Goal: Task Accomplishment & Management: Manage account settings

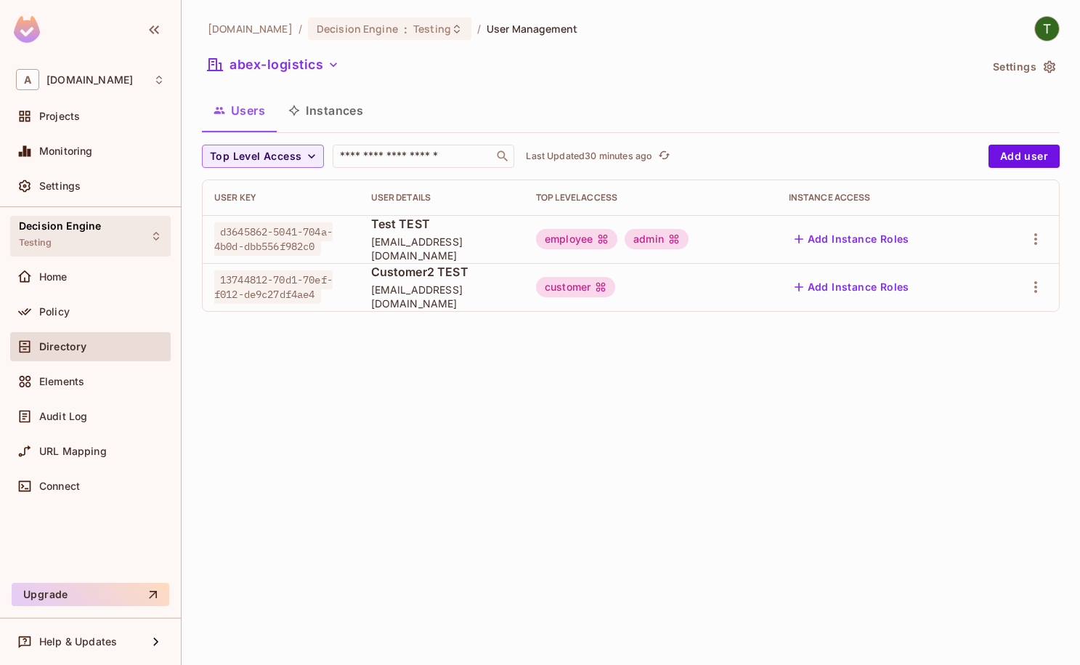
click at [126, 222] on div "Decision Engine Testing" at bounding box center [90, 236] width 161 height 40
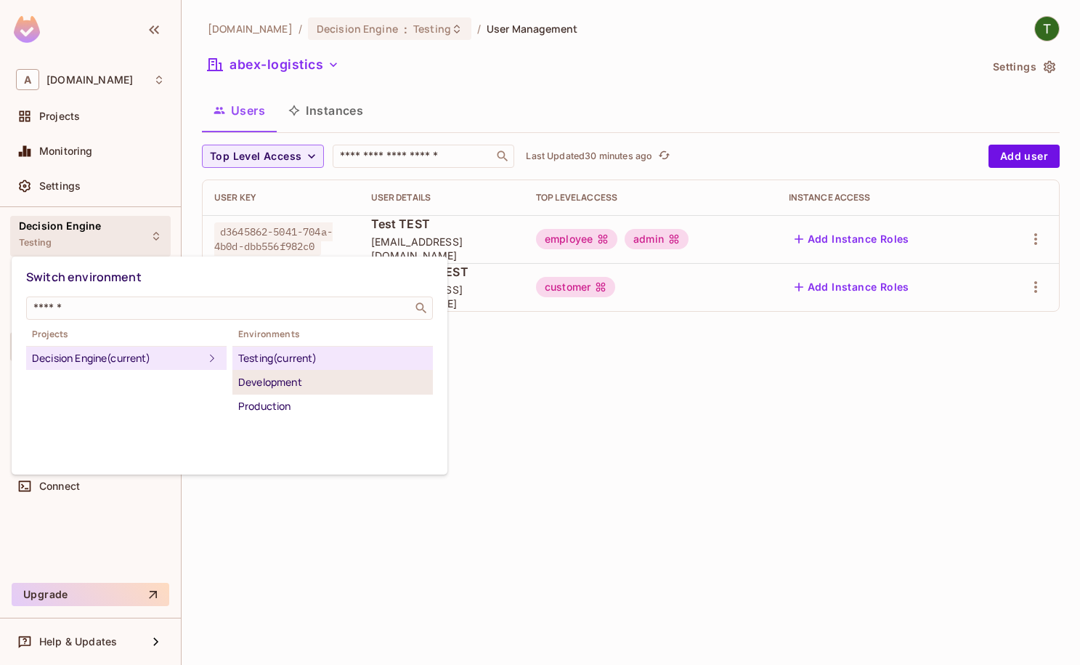
click at [290, 391] on li "Development" at bounding box center [332, 382] width 200 height 24
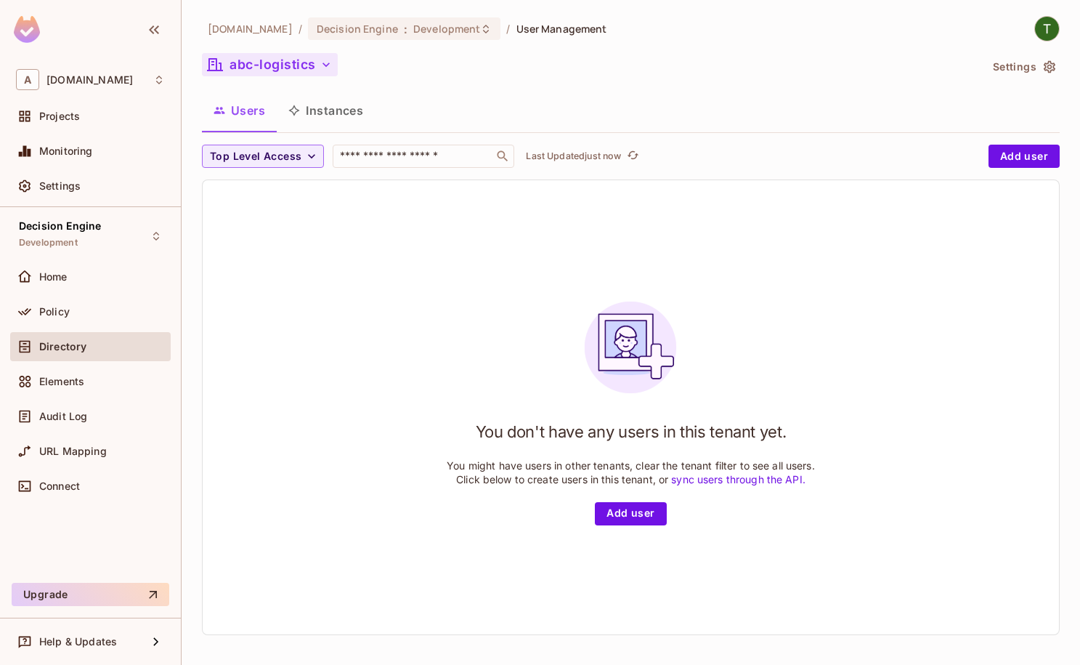
click at [286, 68] on button "abc-logistics" at bounding box center [270, 64] width 136 height 23
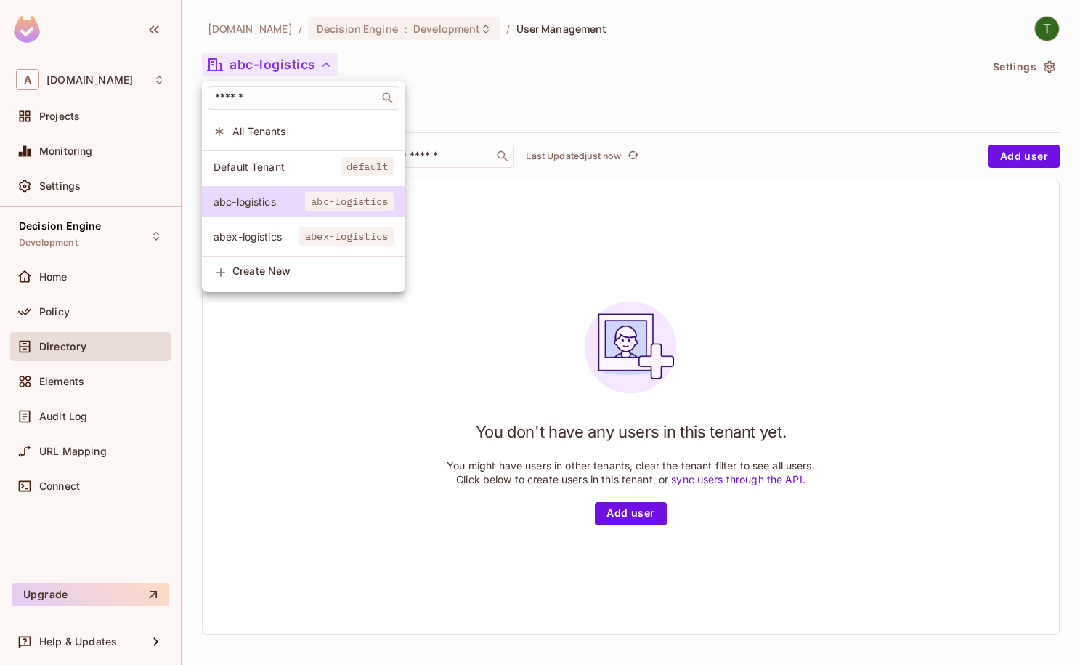
click at [415, 12] on div at bounding box center [540, 332] width 1080 height 665
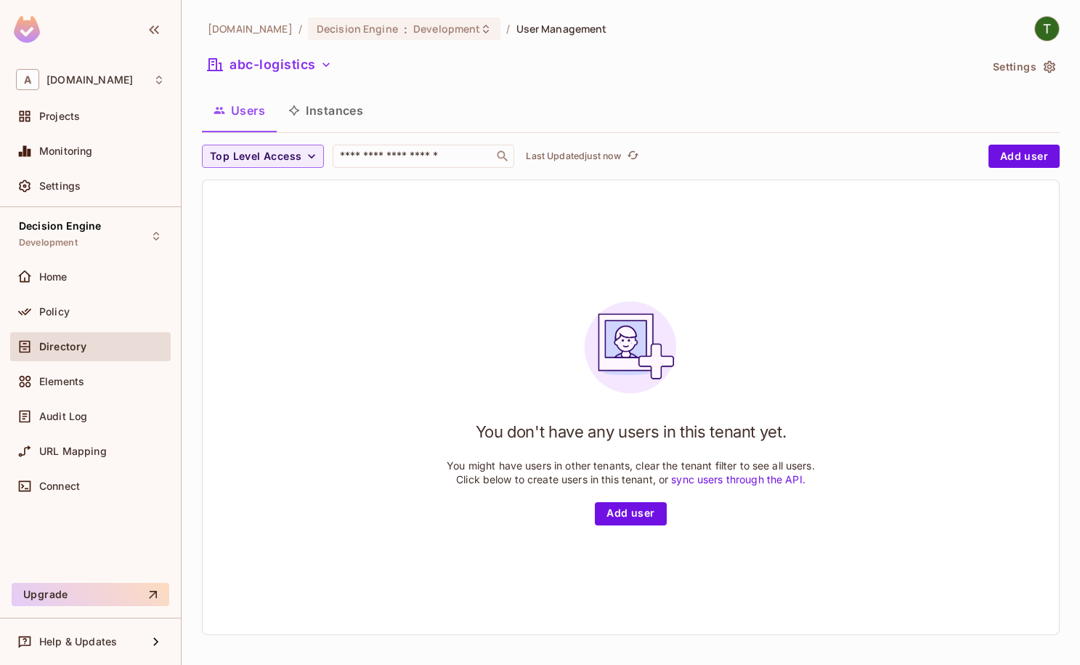
click at [282, 77] on div "abc-logistics" at bounding box center [591, 67] width 778 height 28
click at [281, 72] on button "abc-logistics" at bounding box center [270, 64] width 136 height 23
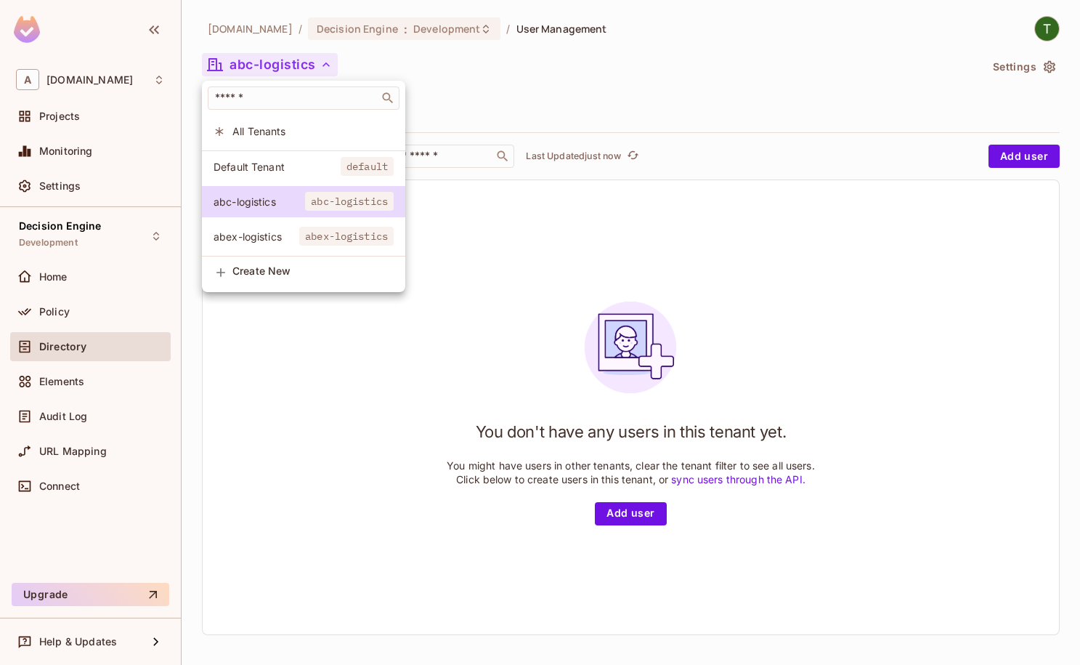
click at [89, 236] on div at bounding box center [540, 332] width 1080 height 665
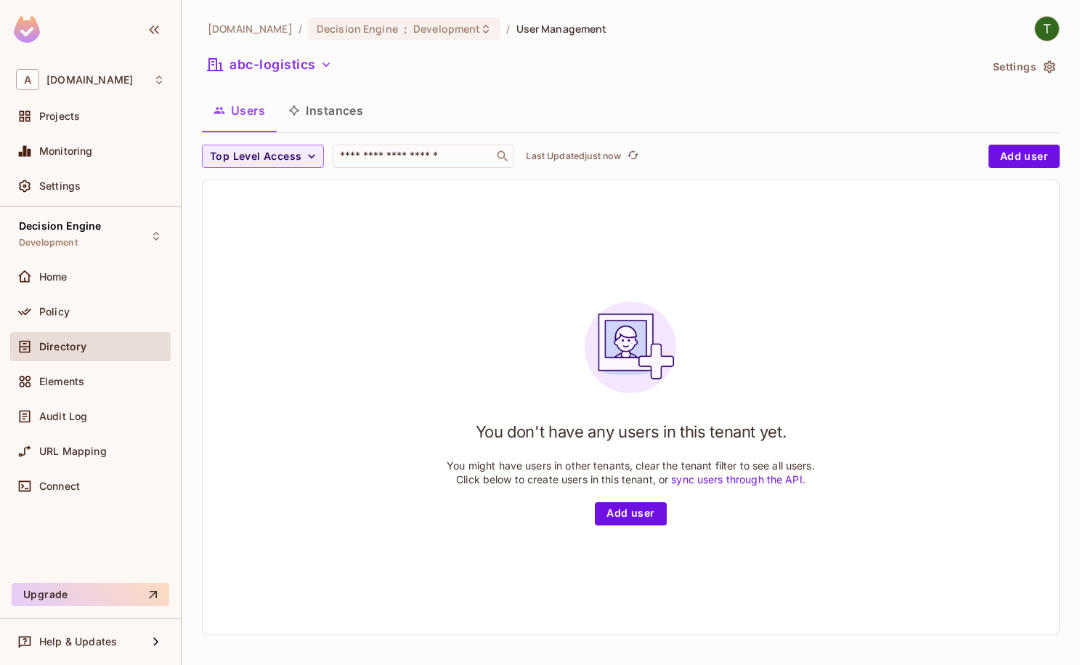
click at [90, 236] on div "​ All Tenants Default Tenant default abc-logistics abc-logistics abex-logistics…" at bounding box center [540, 332] width 1080 height 665
click at [91, 235] on div "Decision Engine Development" at bounding box center [60, 235] width 82 height 31
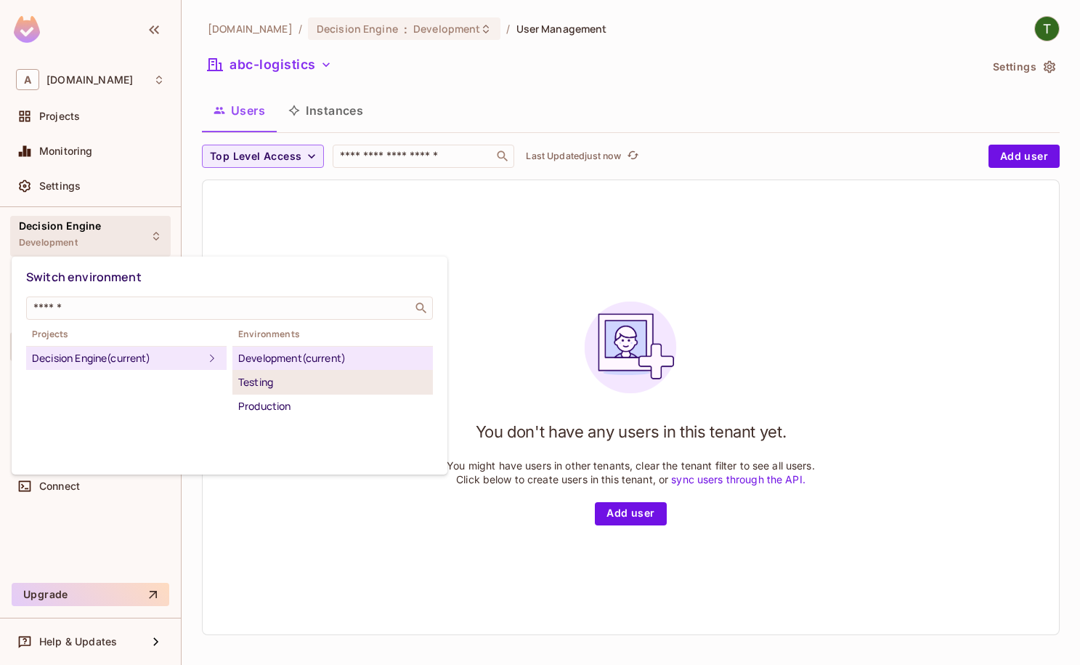
click at [257, 378] on div "Testing" at bounding box center [332, 381] width 189 height 17
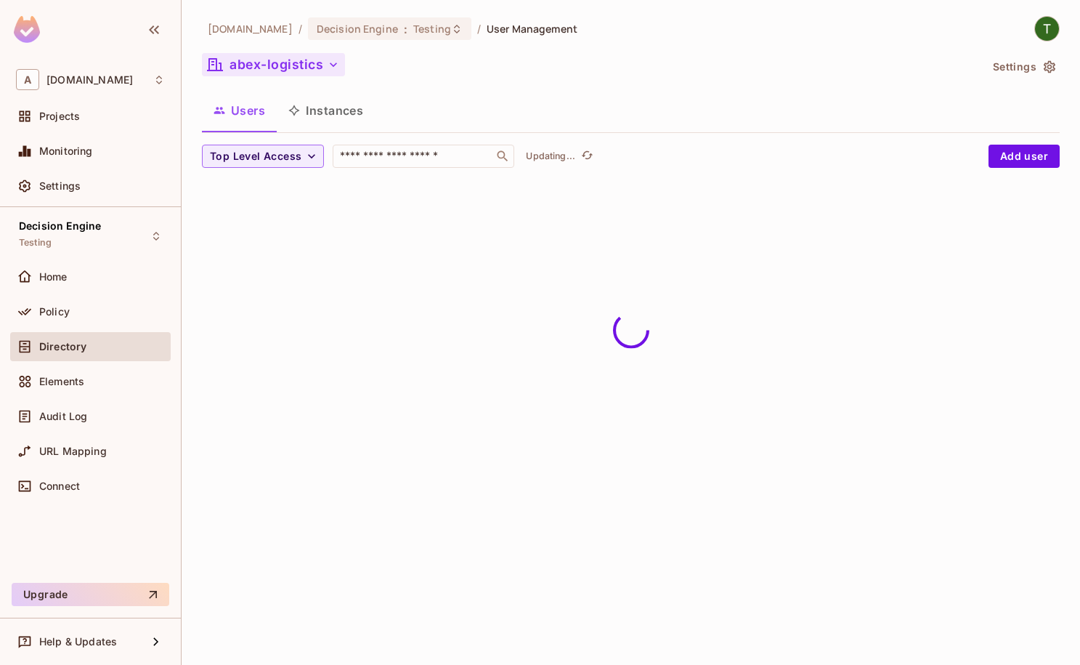
click at [256, 60] on button "abex-logistics" at bounding box center [273, 64] width 143 height 23
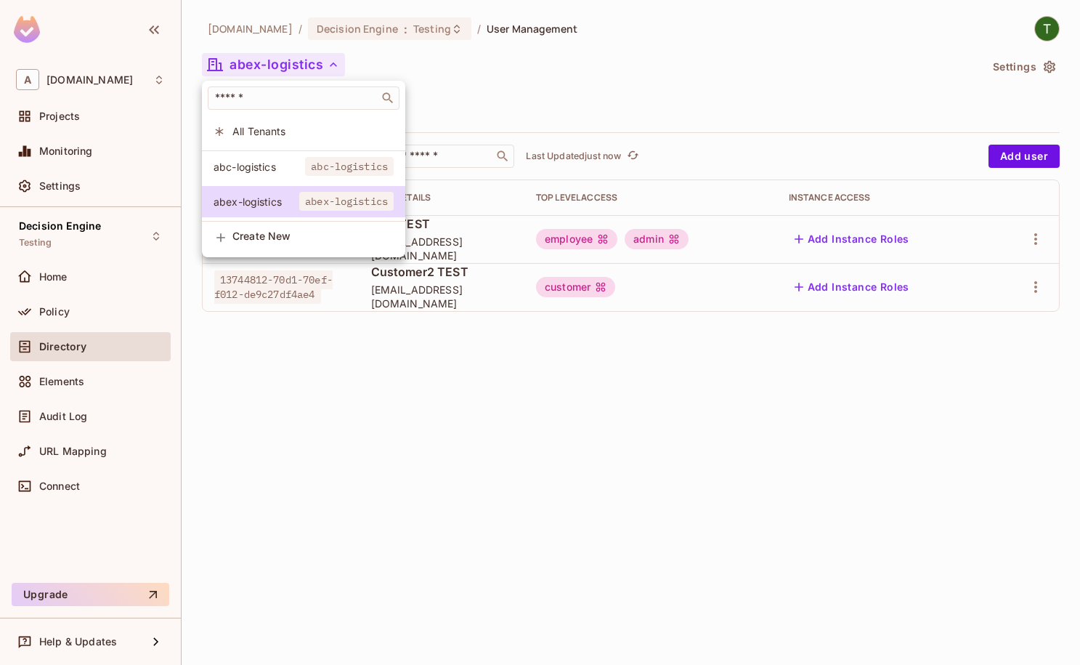
click at [455, 65] on div at bounding box center [540, 332] width 1080 height 665
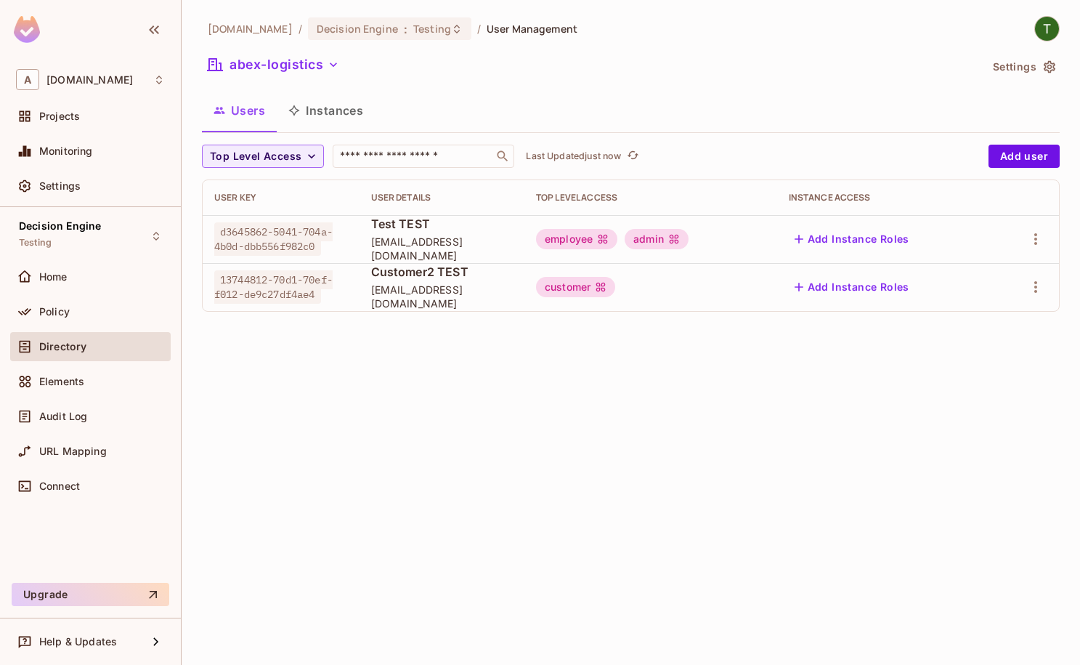
click at [82, 338] on div "Directory" at bounding box center [90, 346] width 149 height 17
click at [304, 63] on button "abex-logistics" at bounding box center [273, 64] width 143 height 23
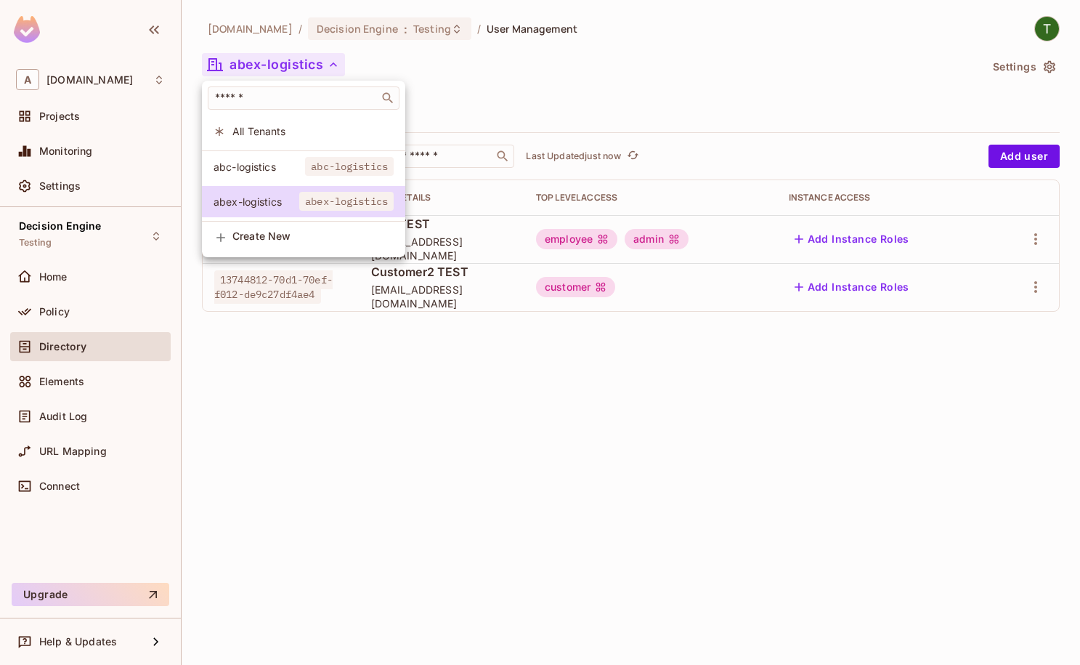
click at [94, 176] on div at bounding box center [540, 332] width 1080 height 665
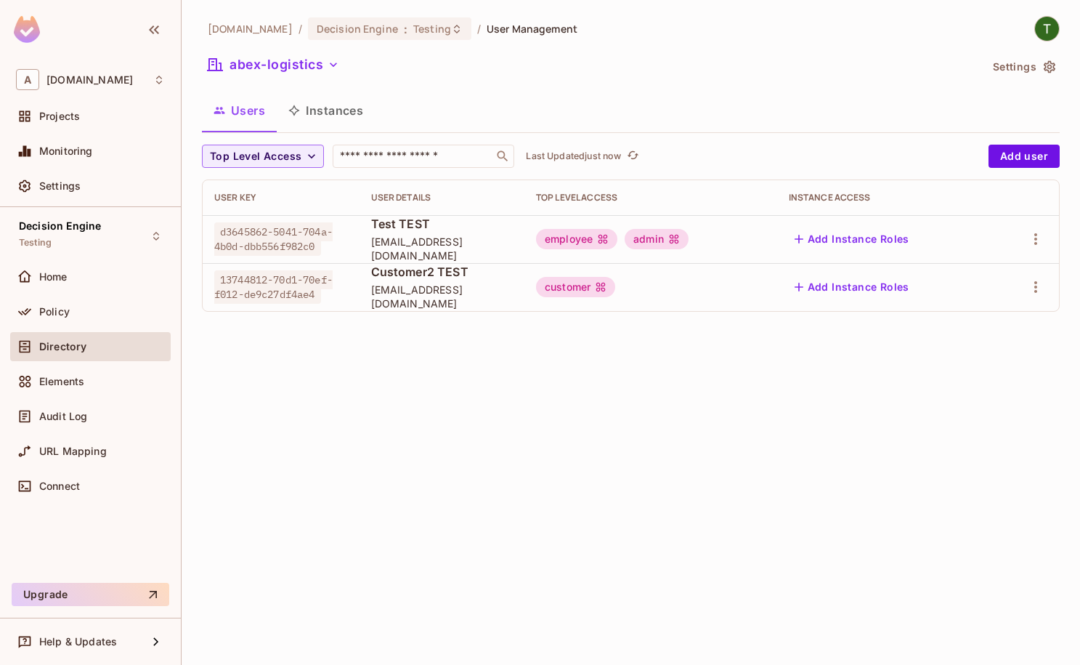
click at [375, 335] on div "[DOMAIN_NAME] / Decision Engine : Testing / User Management abex-logistics Sett…" at bounding box center [631, 332] width 898 height 665
click at [304, 62] on button "abex-logistics" at bounding box center [273, 64] width 143 height 23
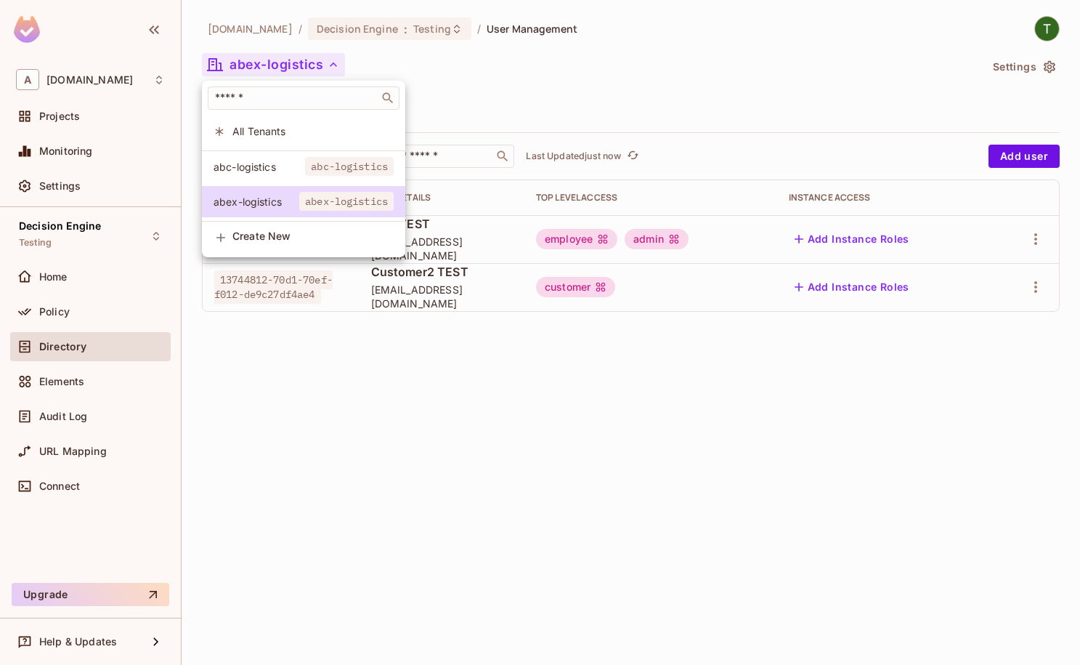
click at [84, 218] on div at bounding box center [540, 332] width 1080 height 665
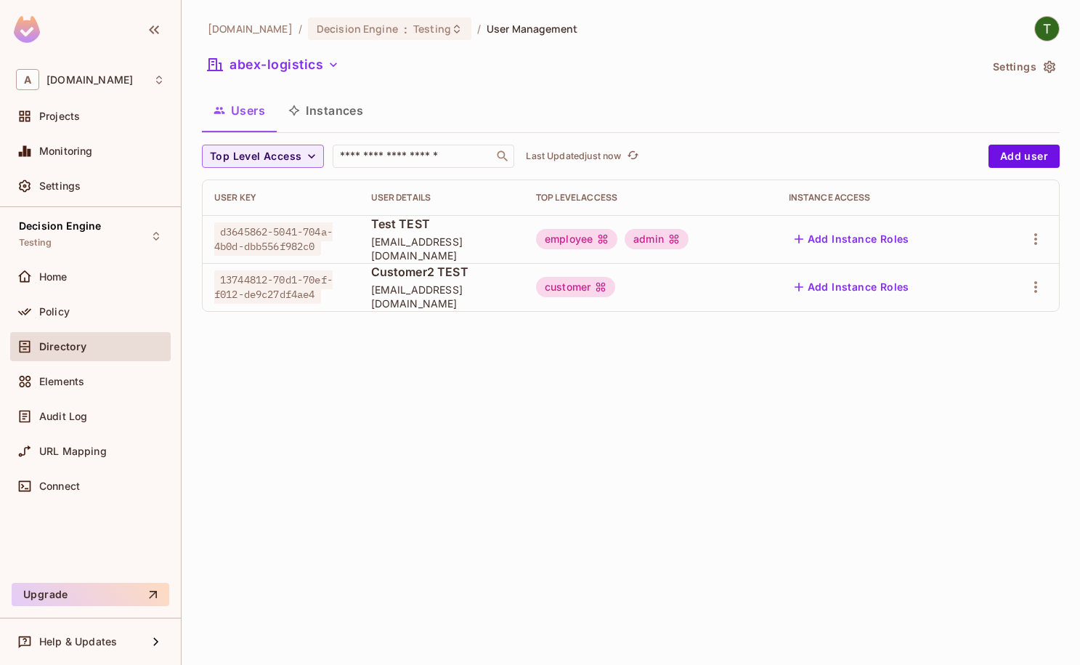
click at [86, 226] on div "​ All Tenants abc-logistics abc-logistics abex-logistics abex-logistics Create …" at bounding box center [540, 332] width 1080 height 665
click at [87, 228] on span "Decision Engine" at bounding box center [60, 226] width 82 height 12
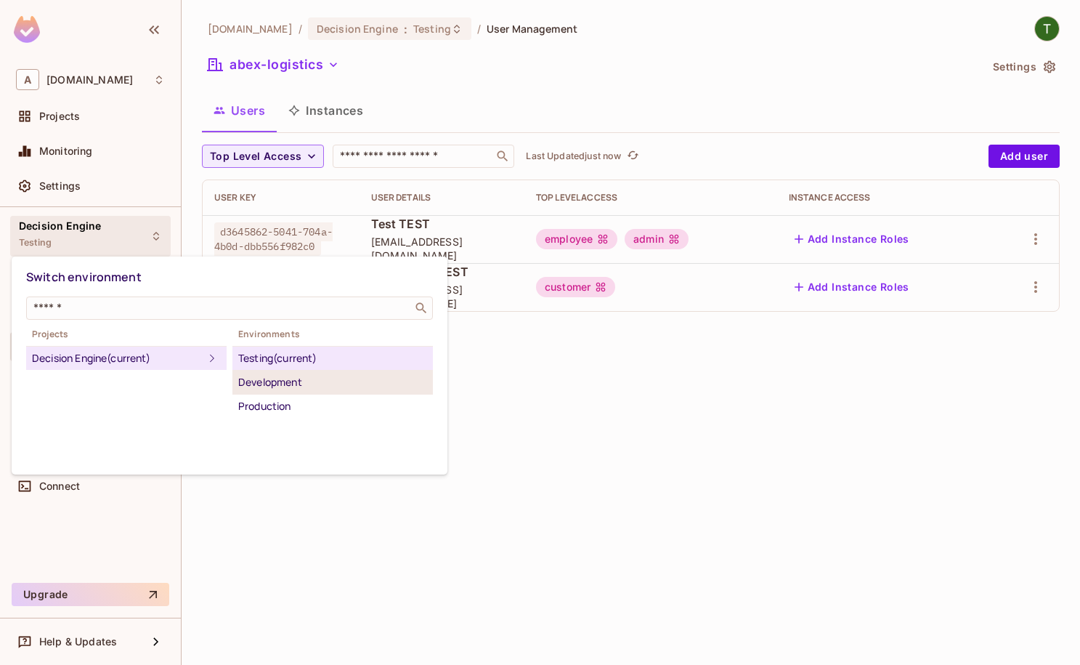
click at [317, 389] on div "Development" at bounding box center [332, 381] width 189 height 17
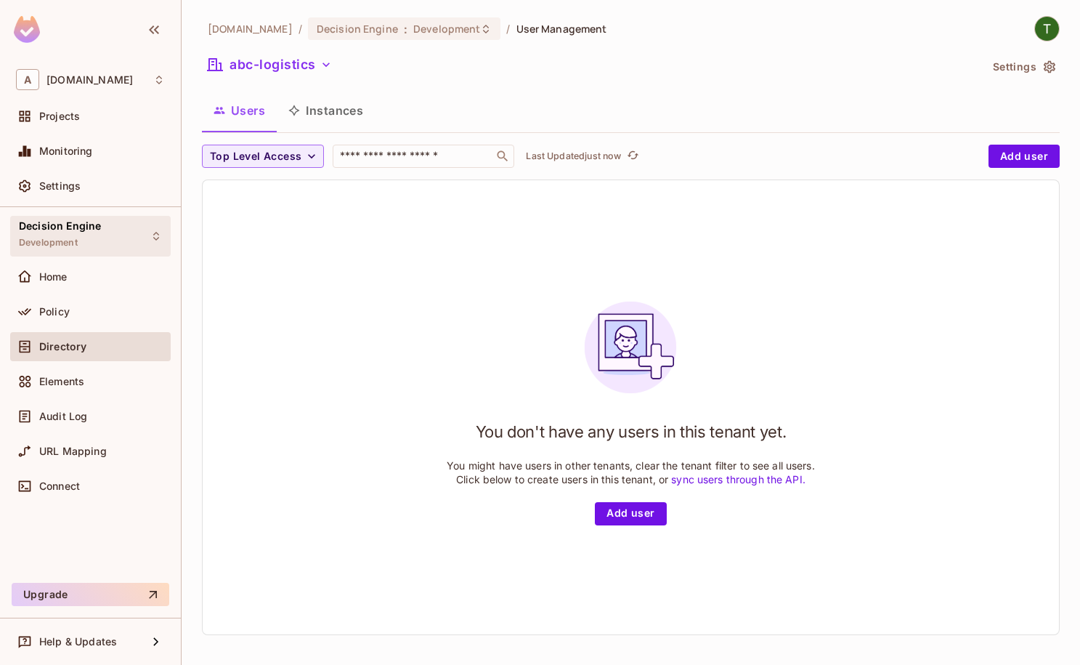
click at [109, 229] on div "Decision Engine Development" at bounding box center [90, 236] width 161 height 40
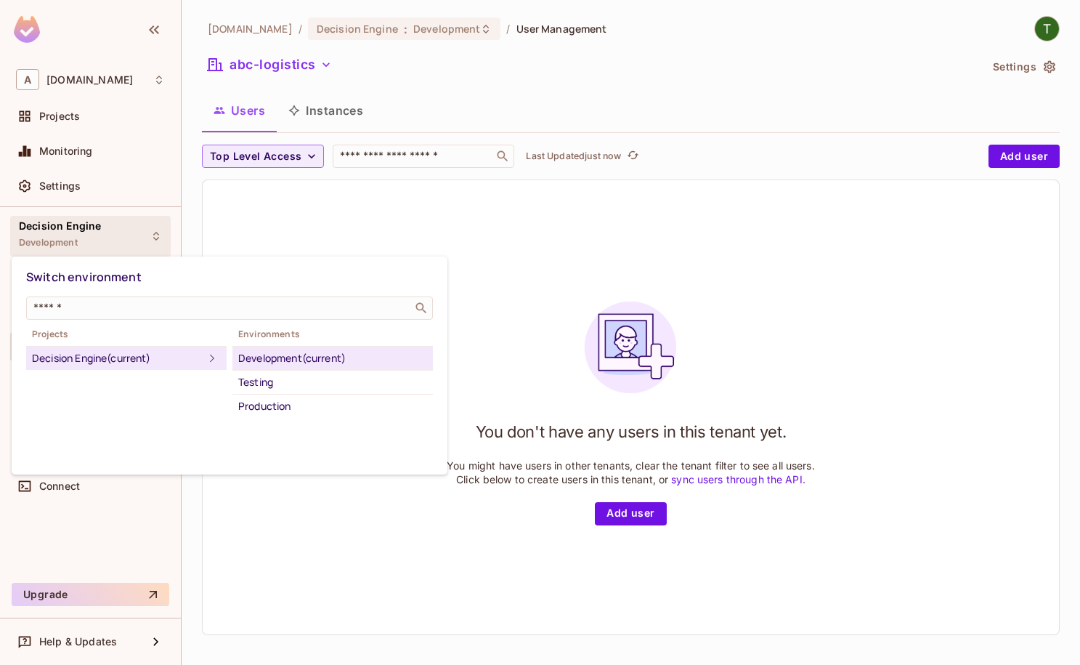
click at [317, 62] on div at bounding box center [540, 332] width 1080 height 665
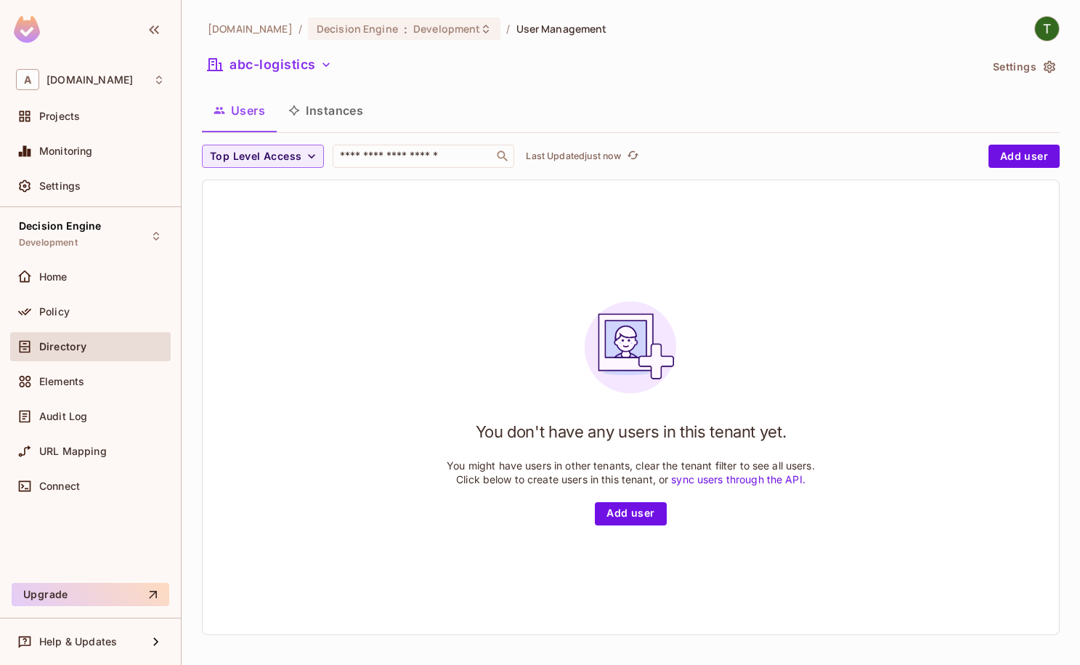
click at [316, 61] on div "Switch environment ​ Projects Decision Engine (current) Environments Developmen…" at bounding box center [540, 332] width 1080 height 665
click at [316, 61] on button "abc-logistics" at bounding box center [270, 64] width 136 height 23
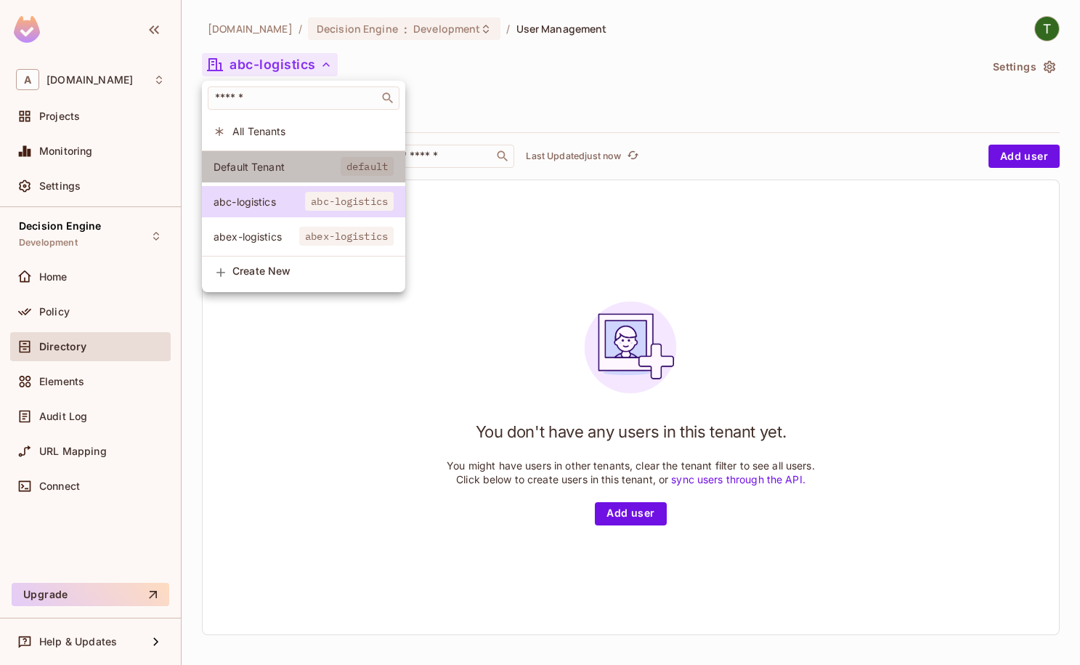
click at [317, 167] on span "Default Tenant" at bounding box center [277, 167] width 127 height 14
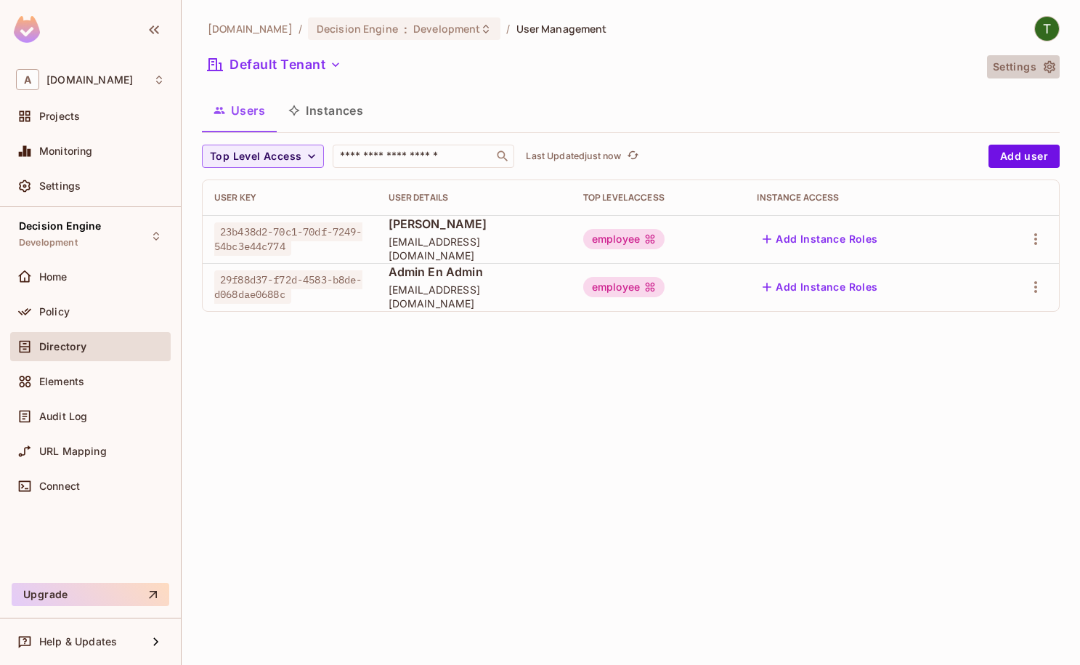
click at [1044, 73] on icon "button" at bounding box center [1049, 67] width 15 height 15
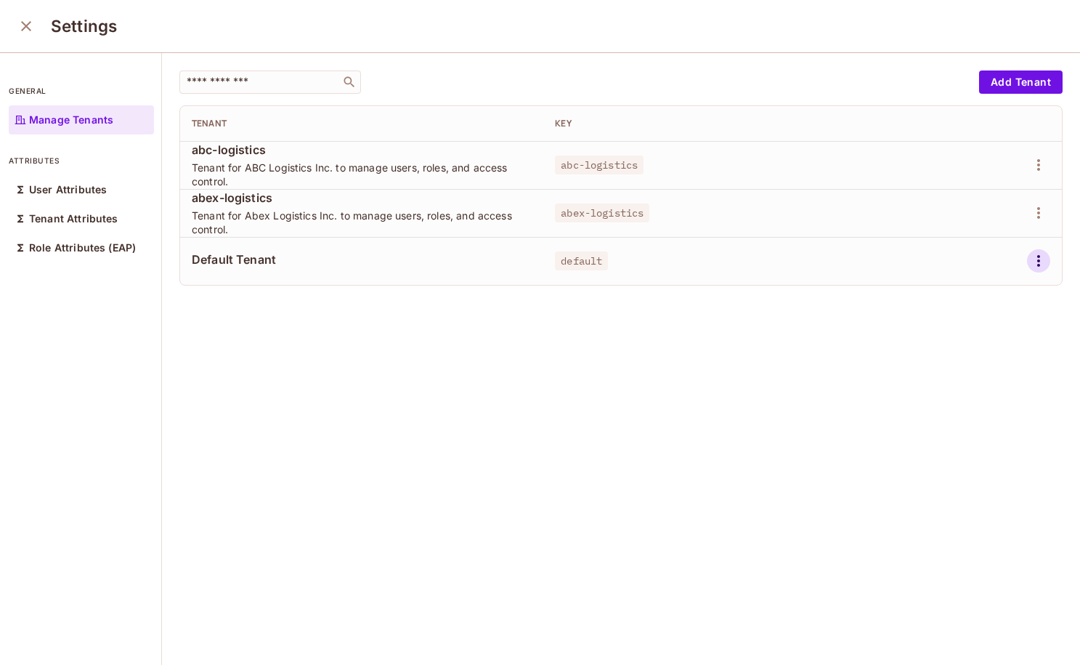
click at [1028, 256] on button "button" at bounding box center [1038, 260] width 23 height 23
click at [983, 353] on div "Delete Tenant" at bounding box center [986, 358] width 68 height 15
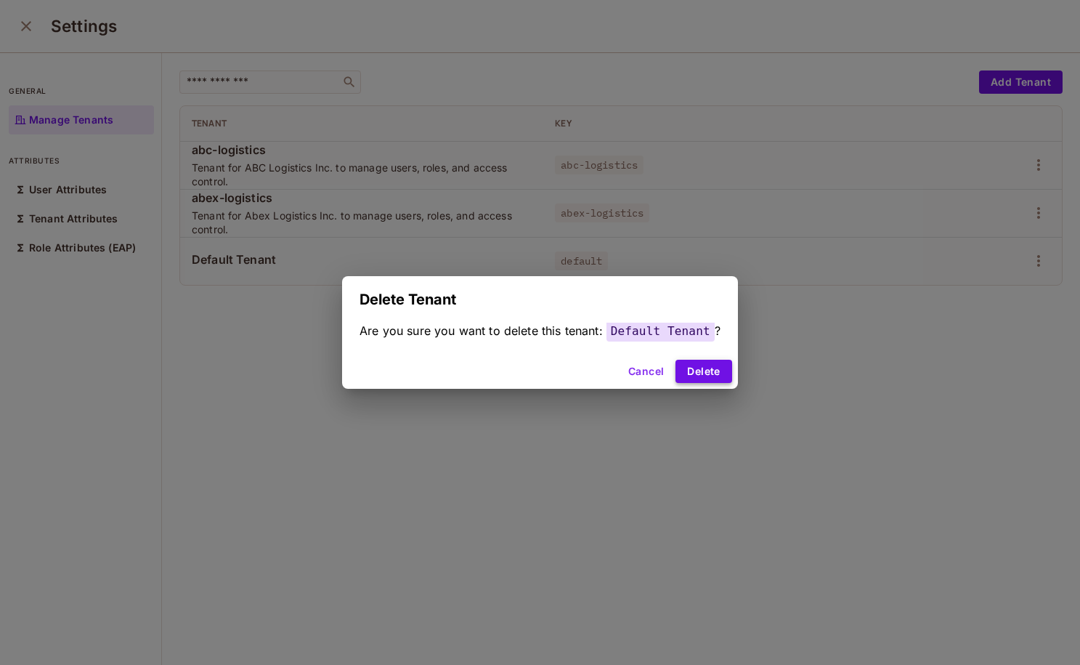
click at [720, 372] on button "Delete" at bounding box center [703, 371] width 56 height 23
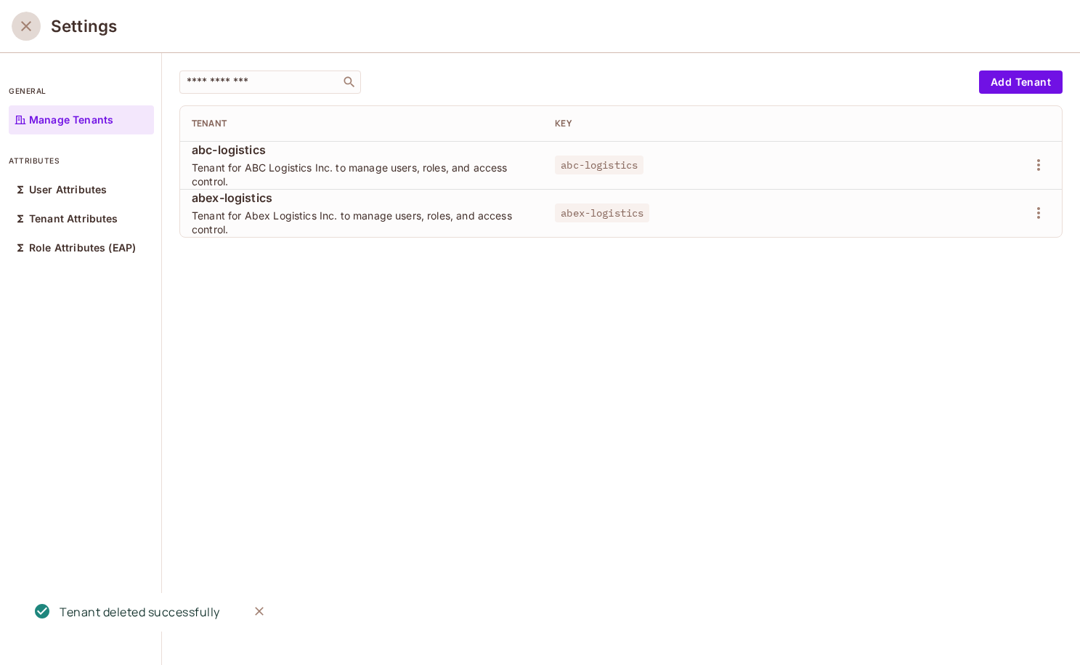
click at [32, 27] on icon "close" at bounding box center [25, 25] width 17 height 17
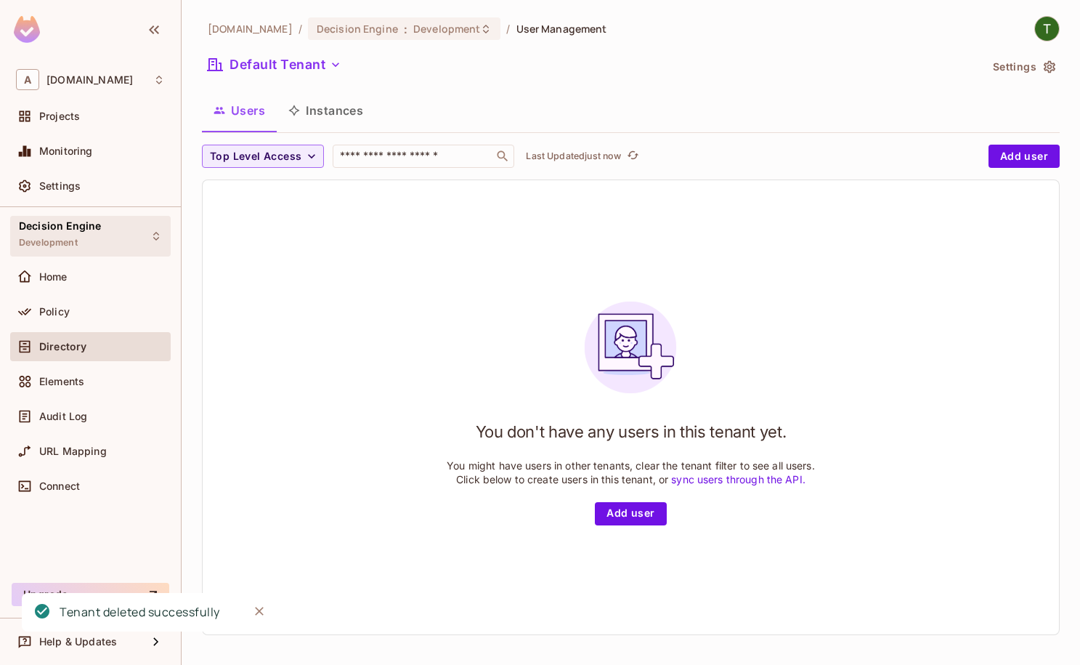
click at [103, 239] on div "Decision Engine Development" at bounding box center [90, 236] width 161 height 40
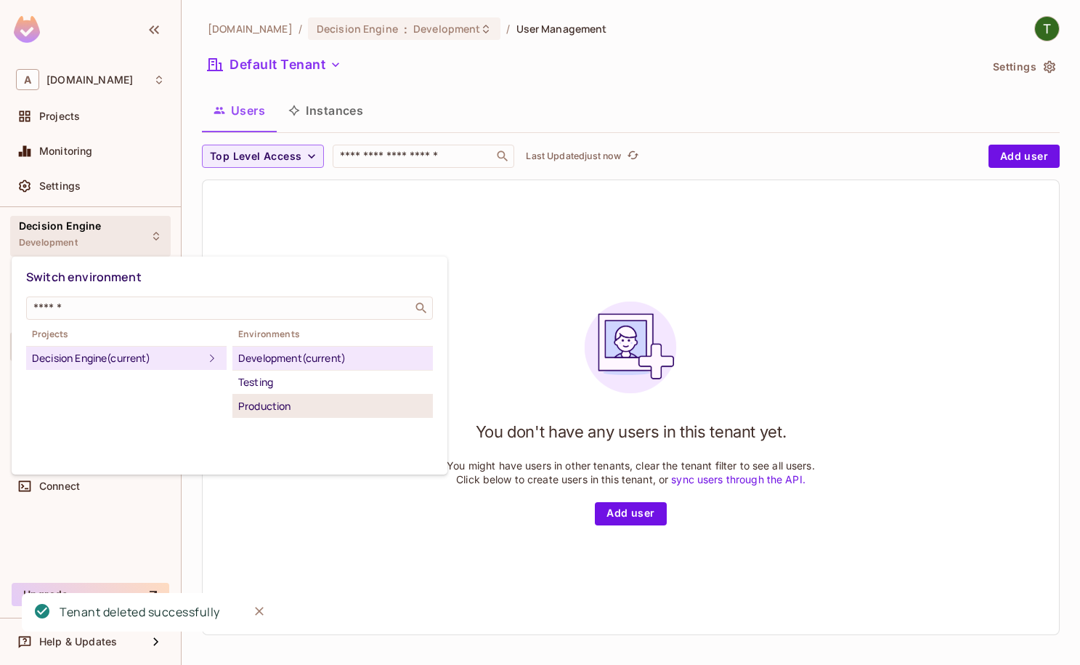
click at [312, 408] on div "Production" at bounding box center [332, 405] width 189 height 17
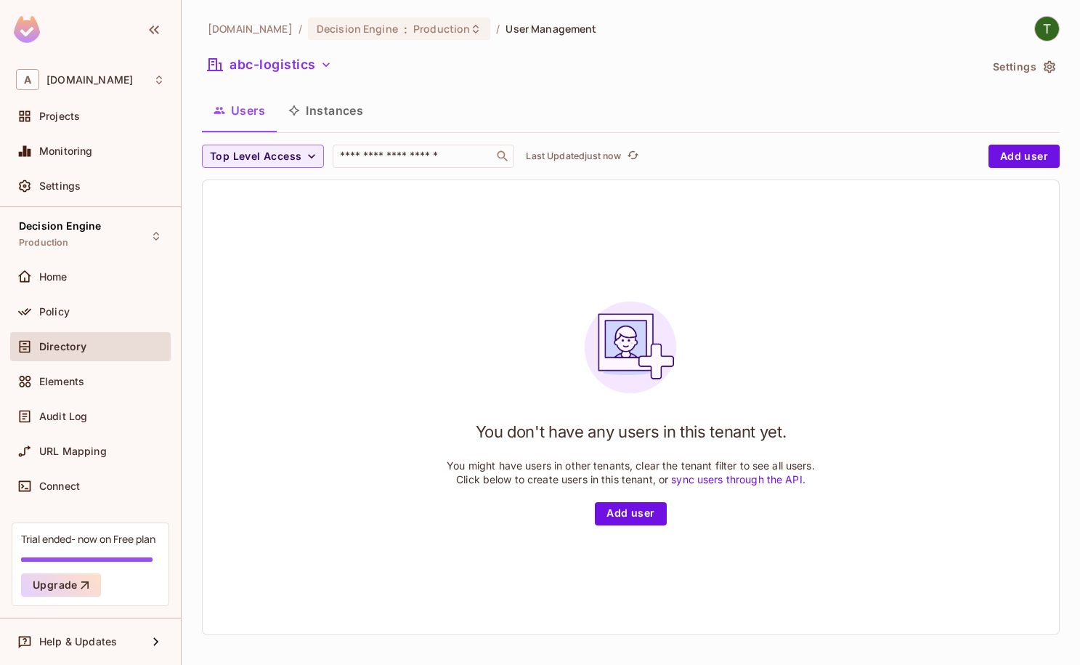
click at [280, 70] on button "abc-logistics" at bounding box center [270, 64] width 136 height 23
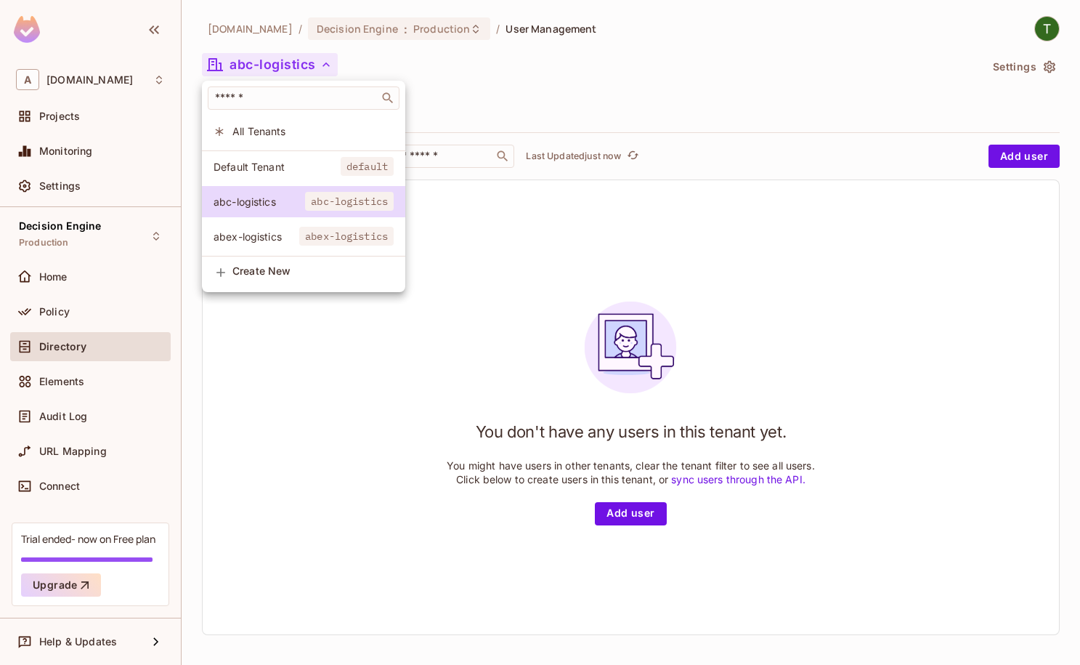
click at [1038, 65] on div at bounding box center [540, 332] width 1080 height 665
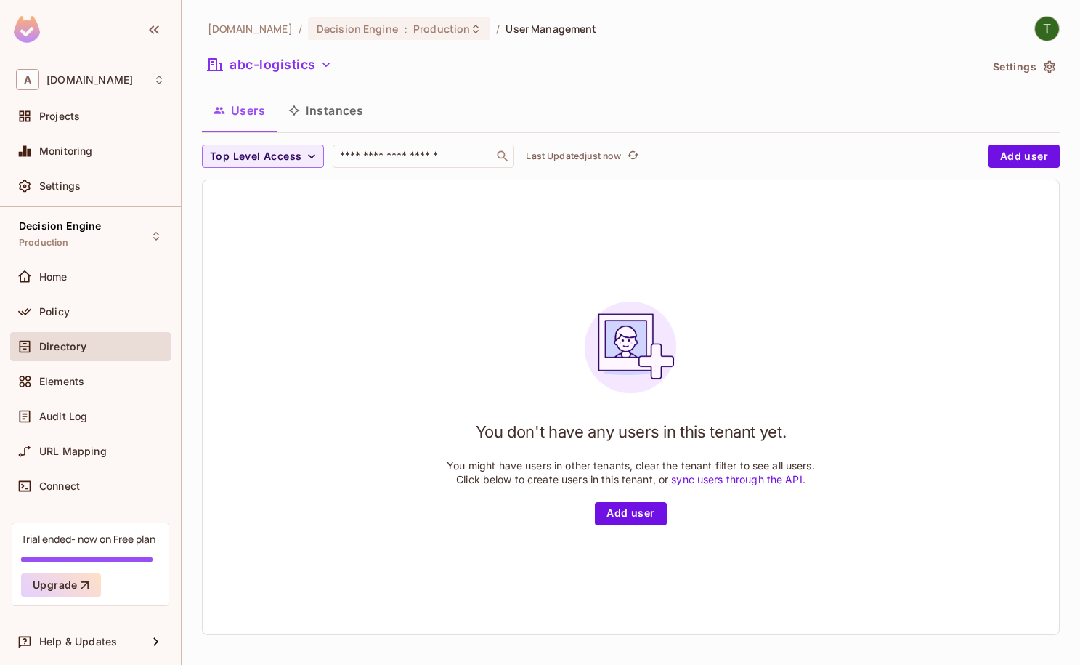
click at [1049, 65] on div "​ All Tenants Default Tenant default abc-logistics abc-logistics abex-logistics…" at bounding box center [540, 332] width 1080 height 665
click at [1049, 65] on icon "button" at bounding box center [1050, 67] width 12 height 12
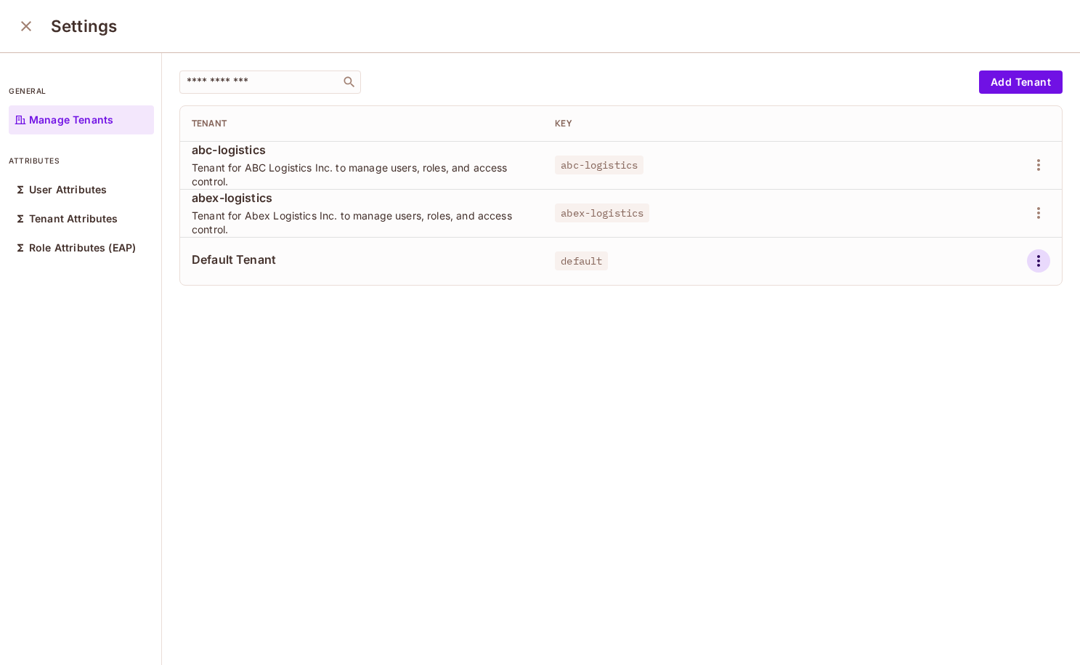
click at [1039, 261] on icon "button" at bounding box center [1038, 261] width 3 height 12
click at [970, 354] on div "Delete Tenant" at bounding box center [986, 358] width 68 height 15
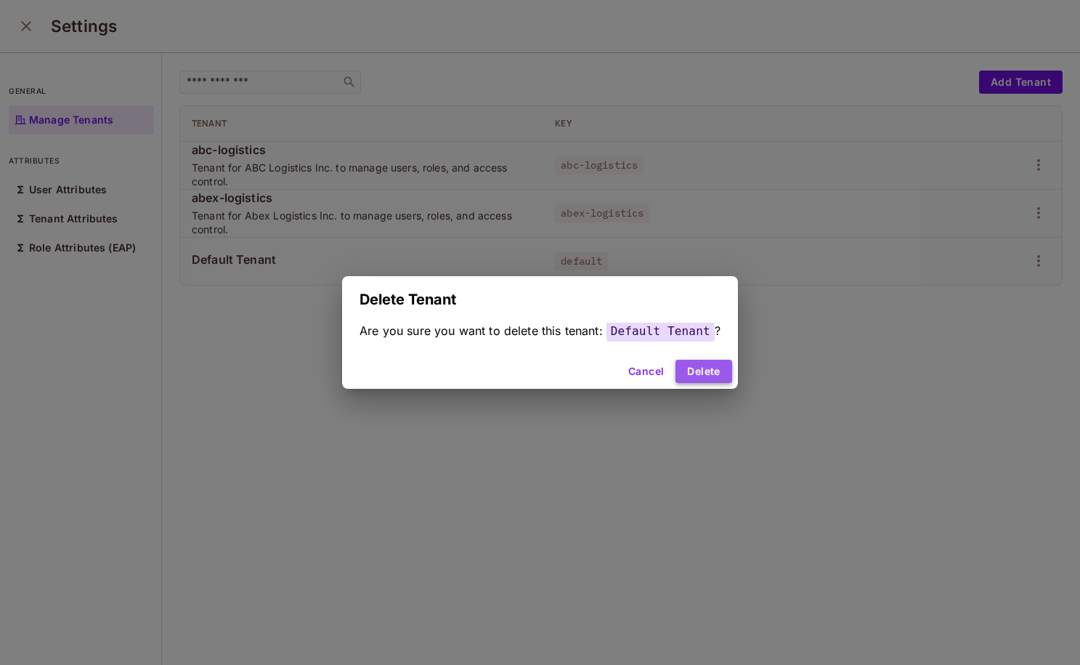
click at [715, 374] on button "Delete" at bounding box center [703, 371] width 56 height 23
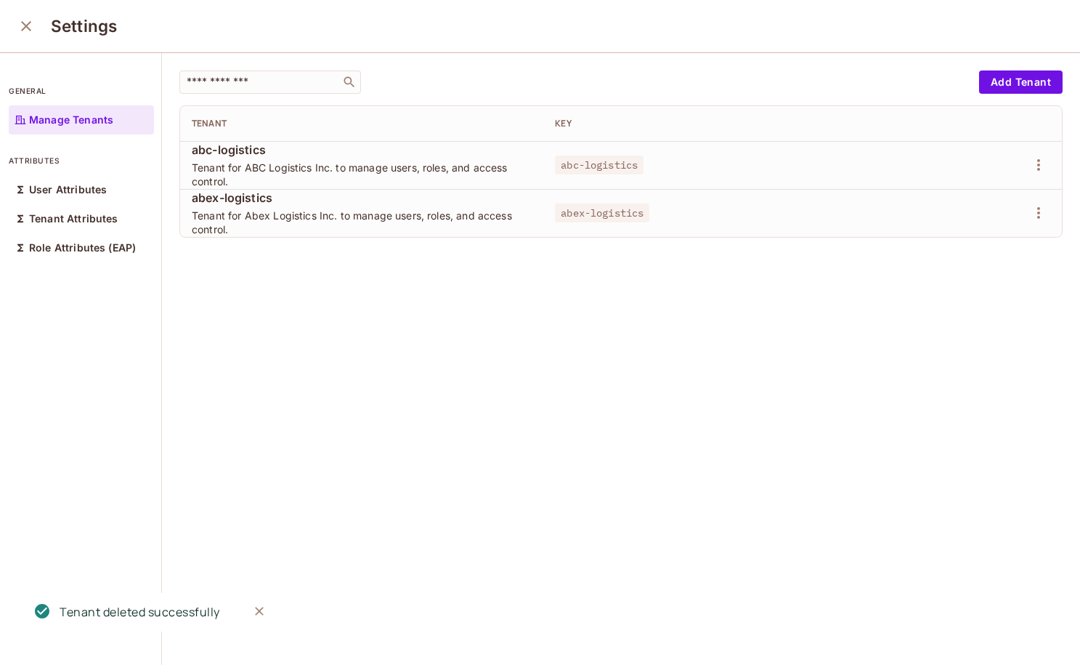
click at [30, 24] on icon "close" at bounding box center [25, 25] width 17 height 17
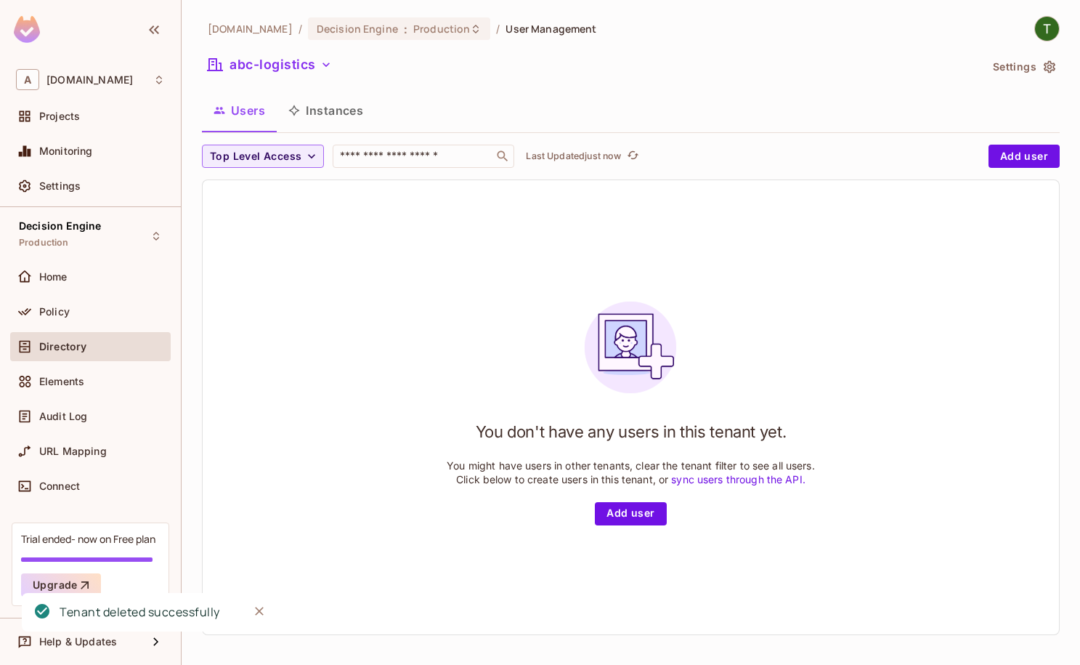
click at [99, 353] on div "Directory" at bounding box center [90, 346] width 149 height 17
click at [306, 73] on button "abc-logistics" at bounding box center [270, 64] width 136 height 23
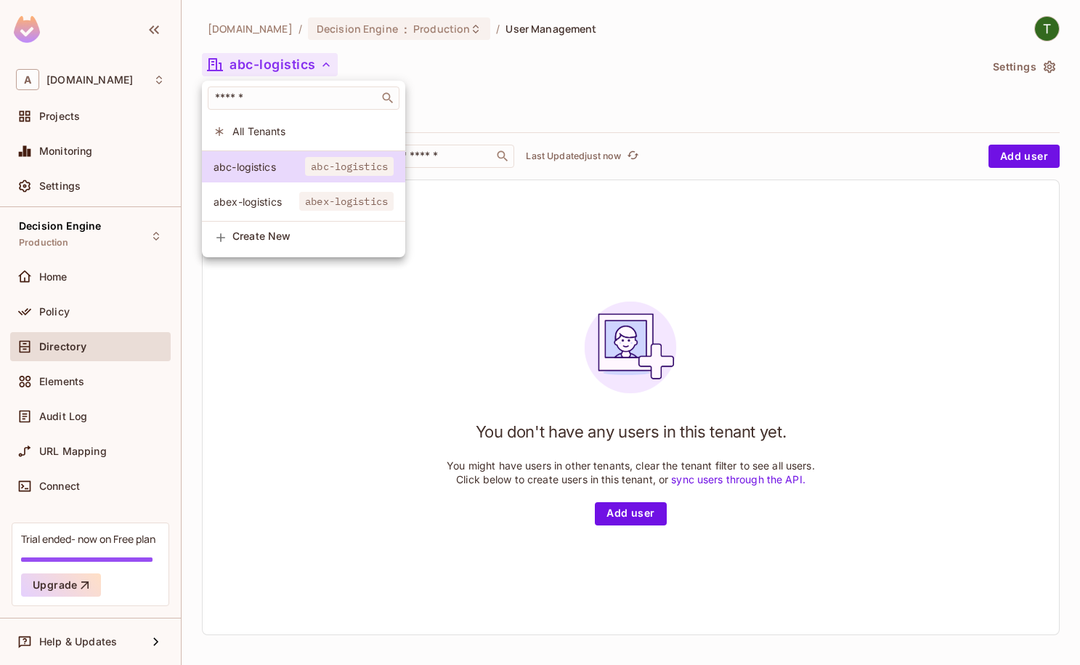
click at [291, 142] on li "All Tenants" at bounding box center [303, 130] width 203 height 31
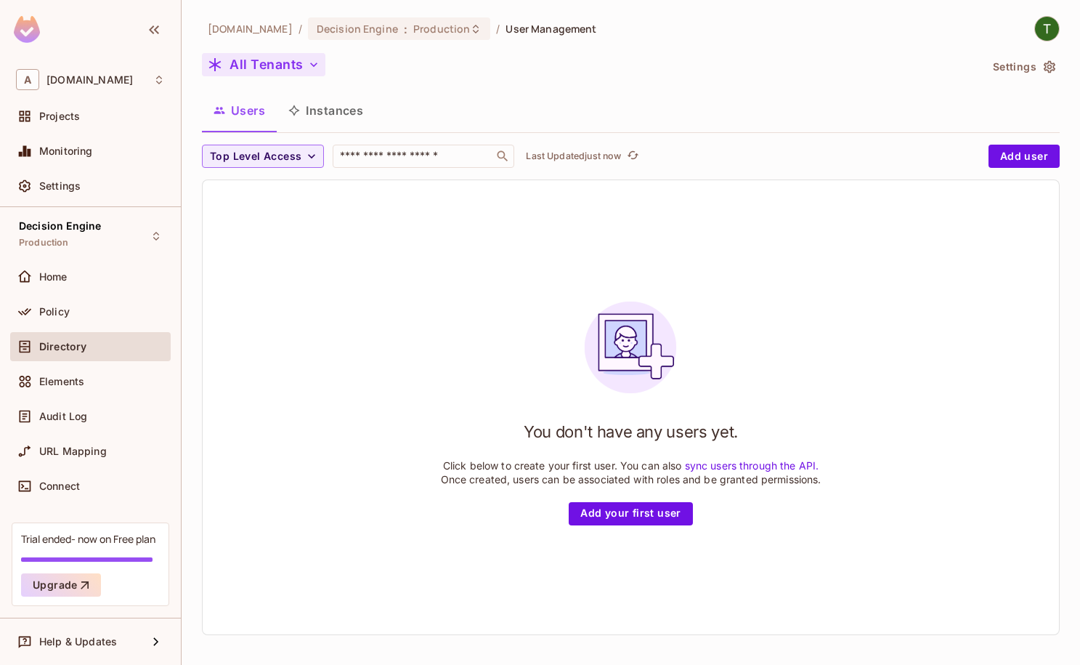
click at [275, 68] on button "All Tenants" at bounding box center [263, 64] width 123 height 23
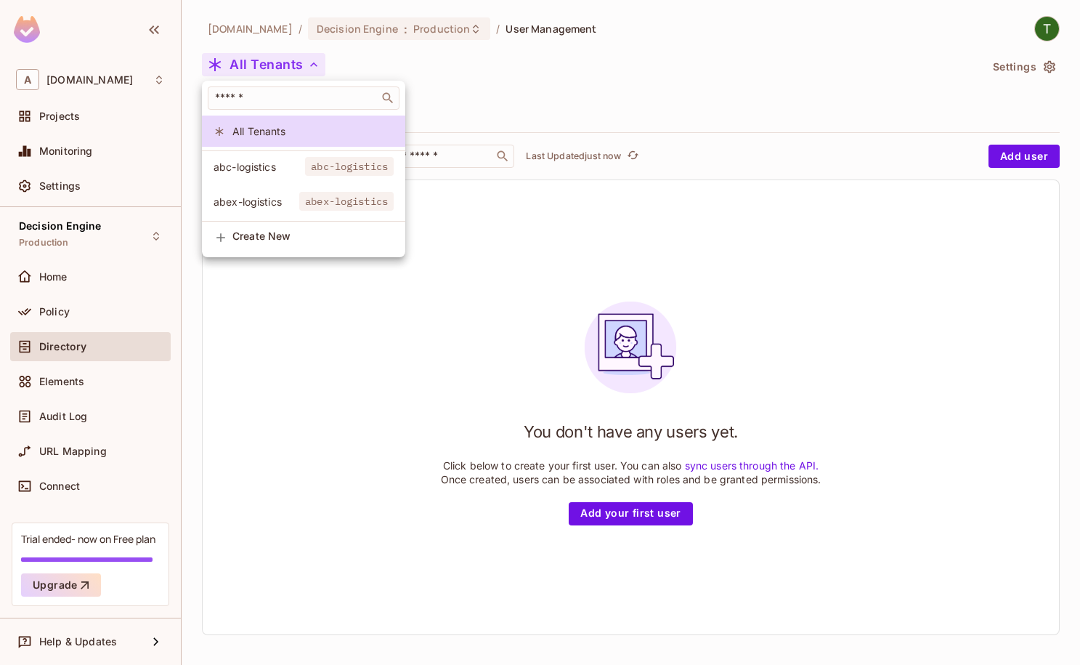
drag, startPoint x: 264, startPoint y: 344, endPoint x: 169, endPoint y: 225, distance: 152.3
click at [264, 343] on div at bounding box center [540, 332] width 1080 height 665
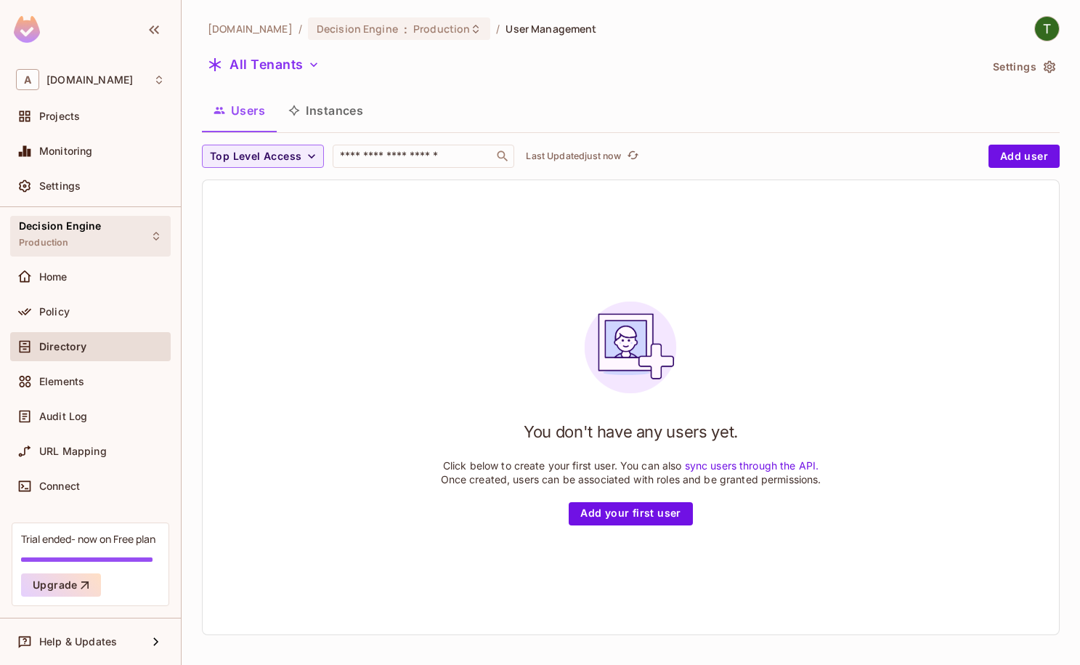
drag, startPoint x: 133, startPoint y: 212, endPoint x: 127, endPoint y: 228, distance: 17.0
click at [126, 232] on div "Decision Engine Production" at bounding box center [90, 236] width 161 height 40
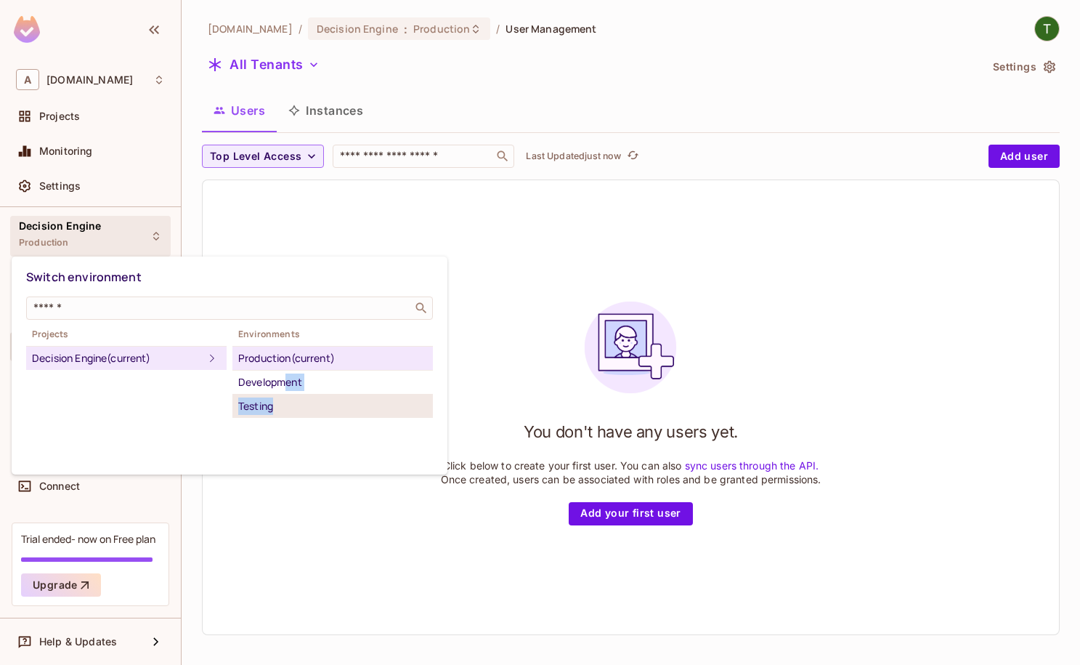
drag, startPoint x: 285, startPoint y: 377, endPoint x: 285, endPoint y: 405, distance: 28.3
click at [285, 405] on ul "Production (current) Development Testing" at bounding box center [332, 382] width 200 height 72
click at [285, 405] on div "Testing" at bounding box center [332, 405] width 189 height 17
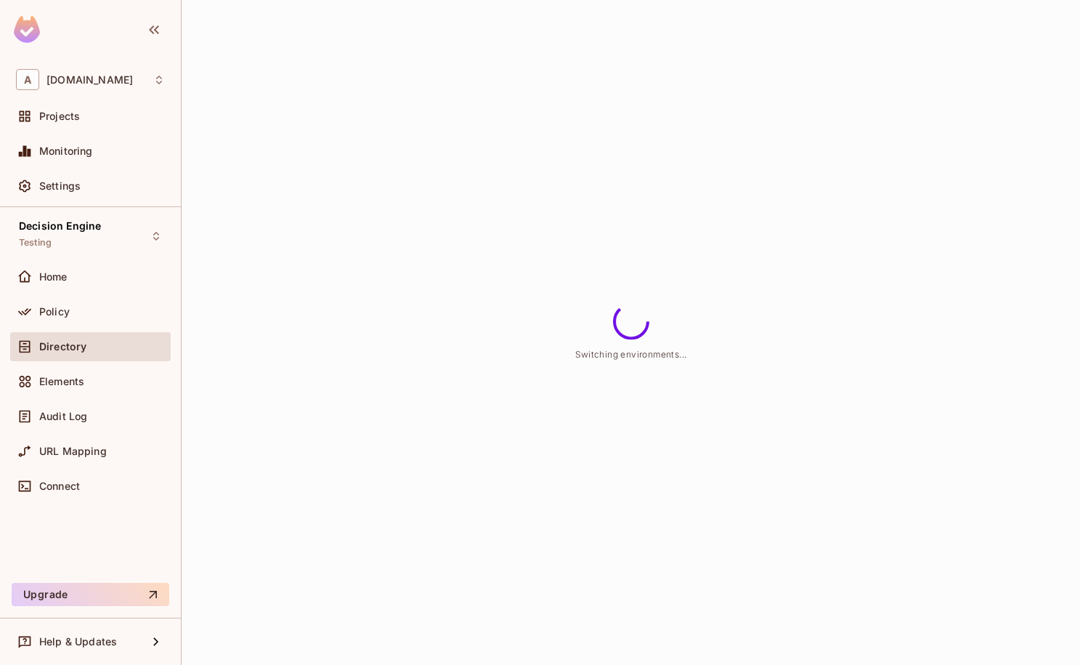
click at [284, 156] on div "Switching environments..." at bounding box center [631, 332] width 898 height 665
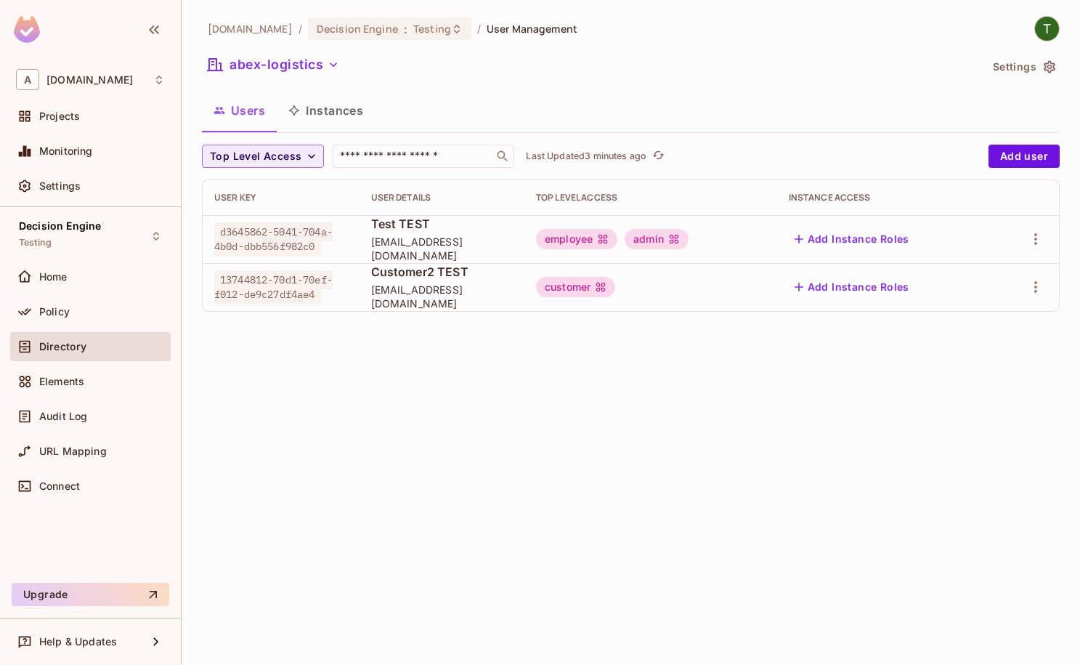
click at [92, 354] on div "Directory" at bounding box center [90, 346] width 149 height 17
